Goal: Check status: Check status

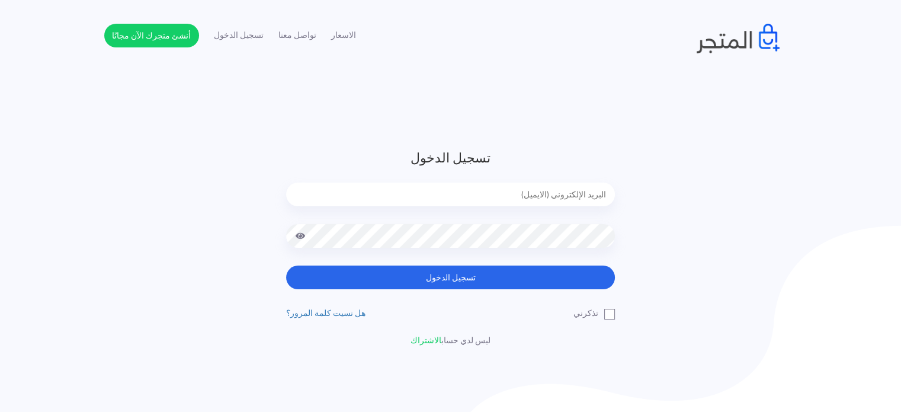
click at [508, 185] on input "email" at bounding box center [450, 195] width 329 height 24
click at [450, 178] on form "تسجيل الدخول تسجيل الدخول" at bounding box center [450, 218] width 329 height 141
click at [442, 211] on div at bounding box center [450, 203] width 329 height 41
click at [456, 189] on input "email" at bounding box center [450, 195] width 329 height 24
type input "diaraest2024@gmail.com"
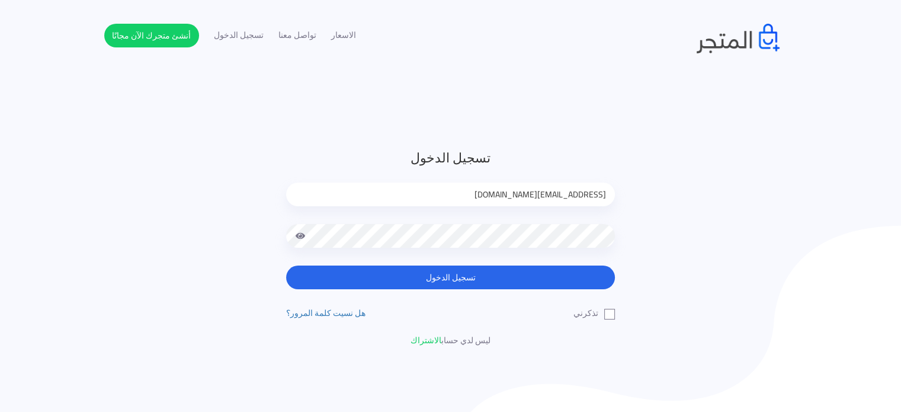
click at [286, 265] on button "تسجيل الدخول" at bounding box center [450, 277] width 329 height 24
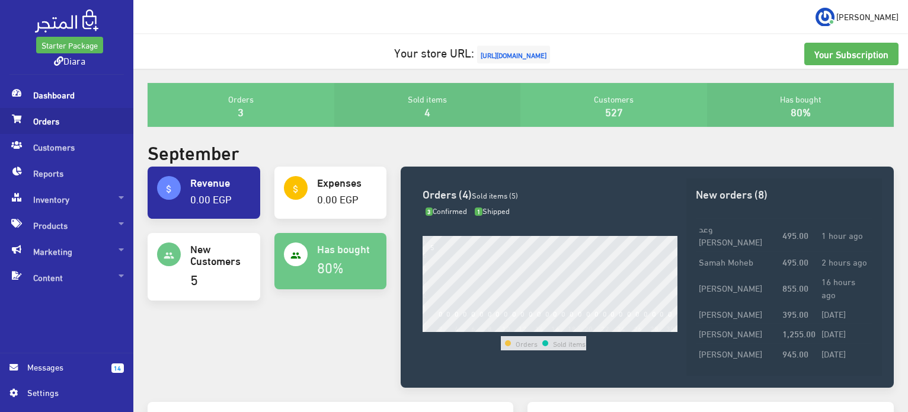
drag, startPoint x: 41, startPoint y: 126, endPoint x: 61, endPoint y: 124, distance: 19.6
click at [43, 126] on span "Orders" at bounding box center [66, 121] width 114 height 26
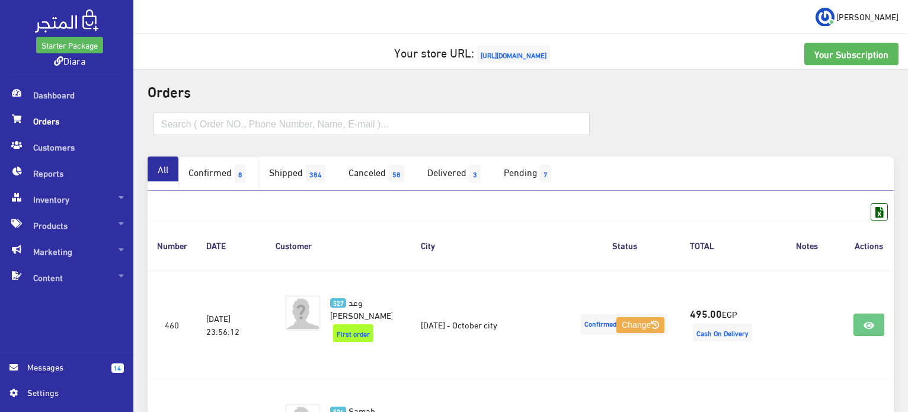
click at [210, 172] on link "Confirmed 8" at bounding box center [218, 173] width 81 height 34
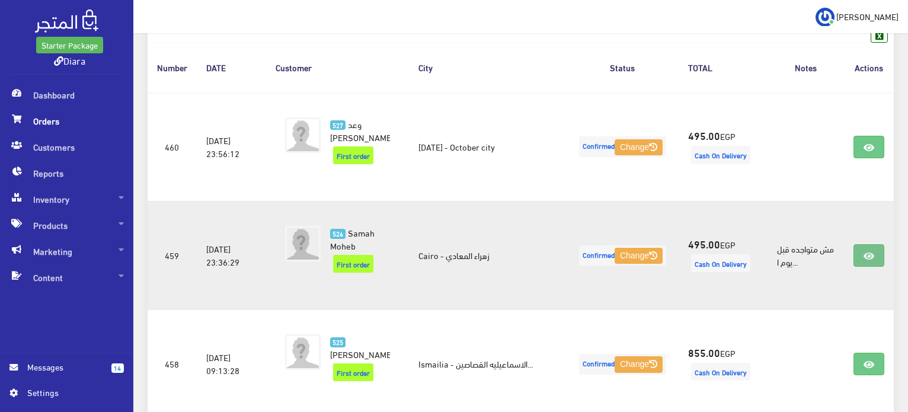
scroll to position [356, 0]
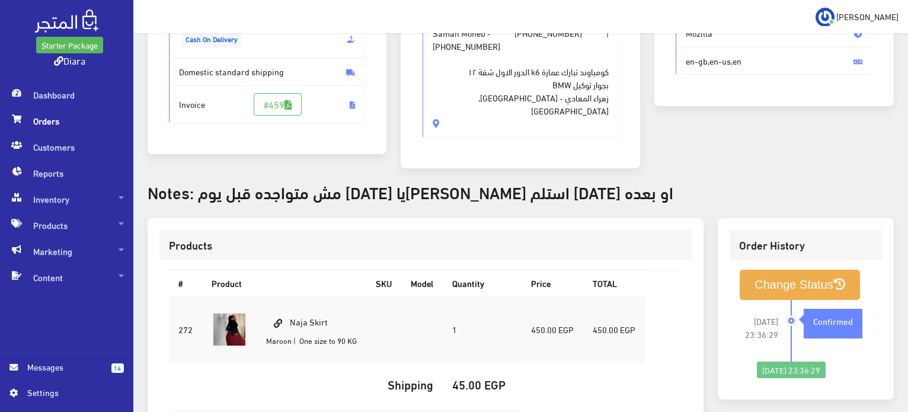
scroll to position [193, 0]
